Goal: Ask a question

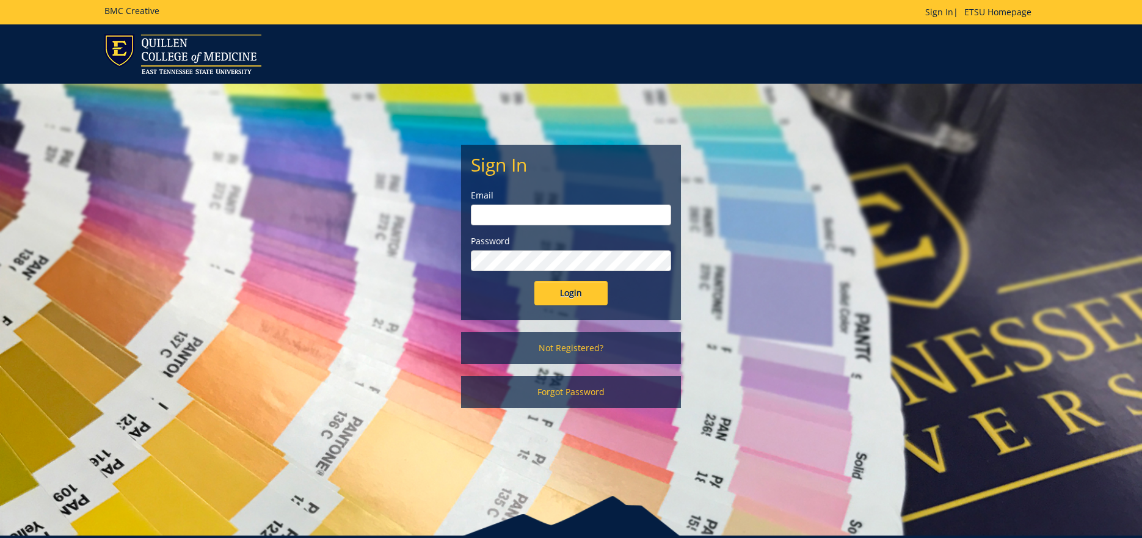
type input "[EMAIL_ADDRESS][DOMAIN_NAME]"
click at [571, 307] on div "Sign In Email tassoj@etsu.edu Password Login" at bounding box center [571, 232] width 219 height 174
click at [577, 293] on input "Login" at bounding box center [571, 293] width 73 height 24
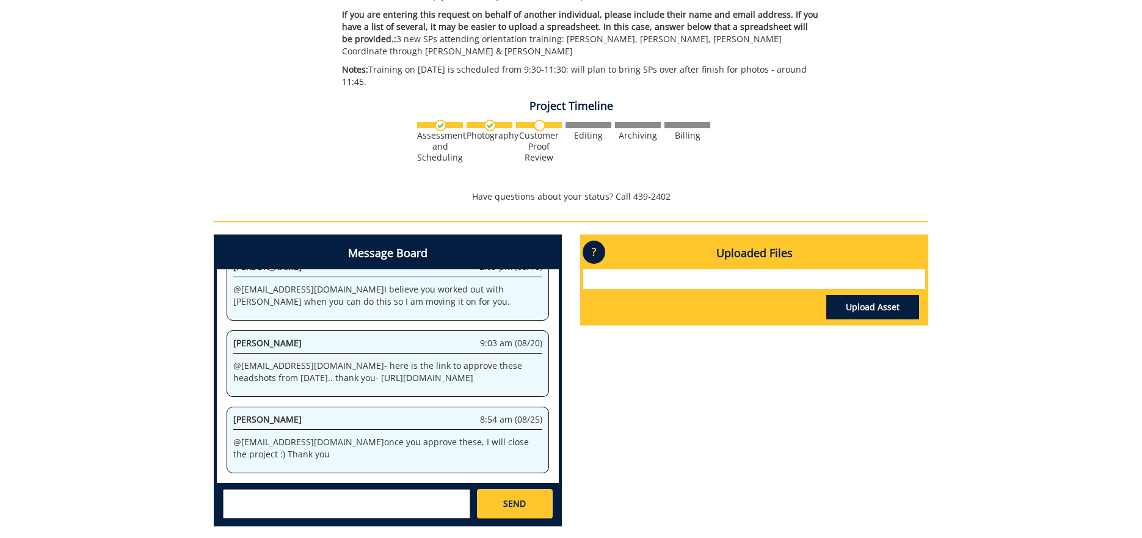
scroll to position [467, 0]
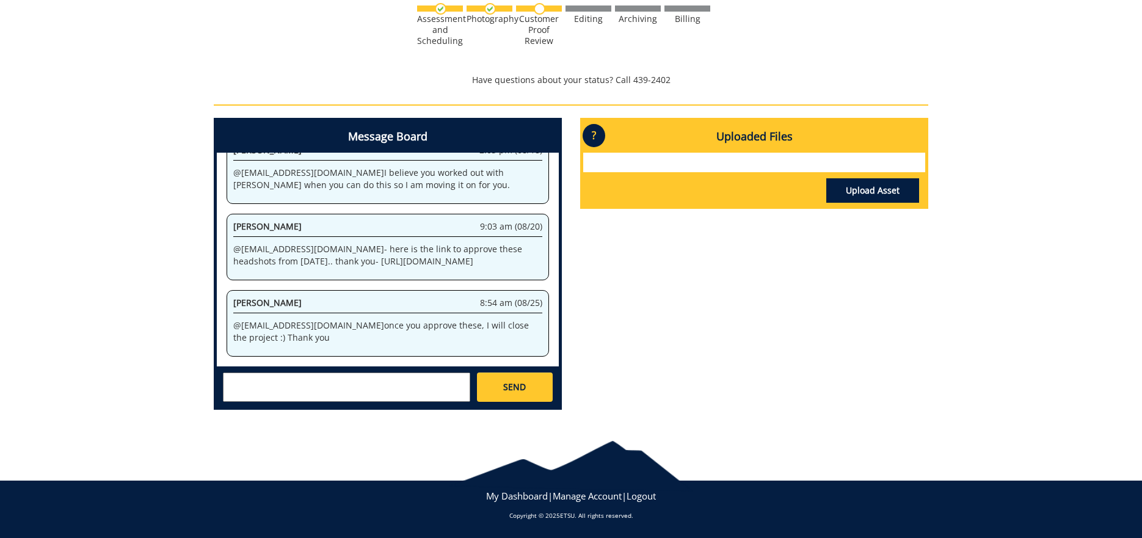
click at [354, 389] on textarea at bounding box center [346, 387] width 247 height 29
type textarea "@[EMAIL_ADDRESS][DOMAIN_NAME] Do you have to approve this? Thanks! [PERSON_NAME]"
click at [511, 379] on link "SEND" at bounding box center [515, 387] width 76 height 29
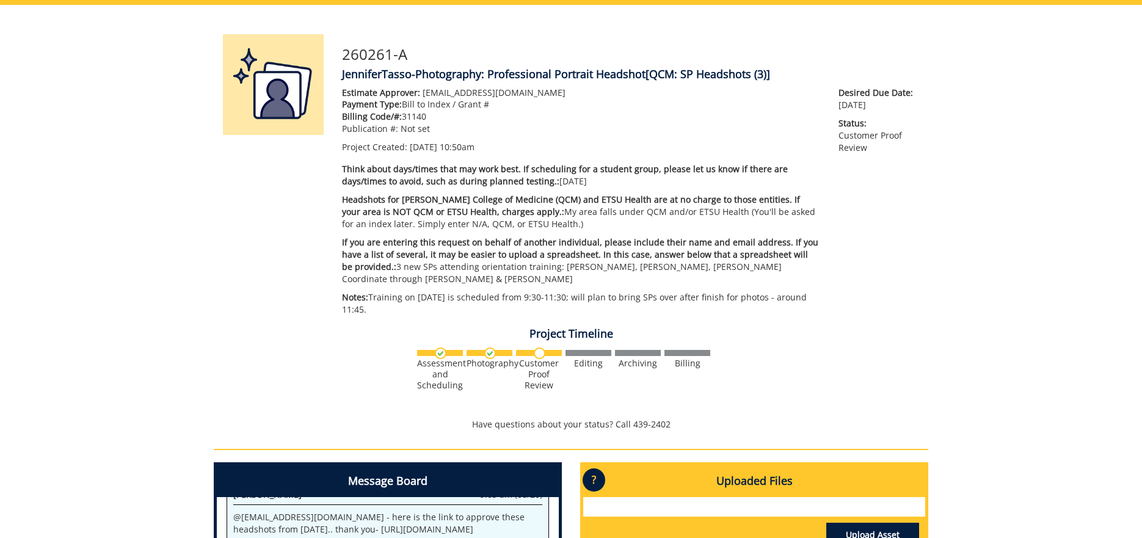
scroll to position [30089, 0]
